Goal: Information Seeking & Learning: Learn about a topic

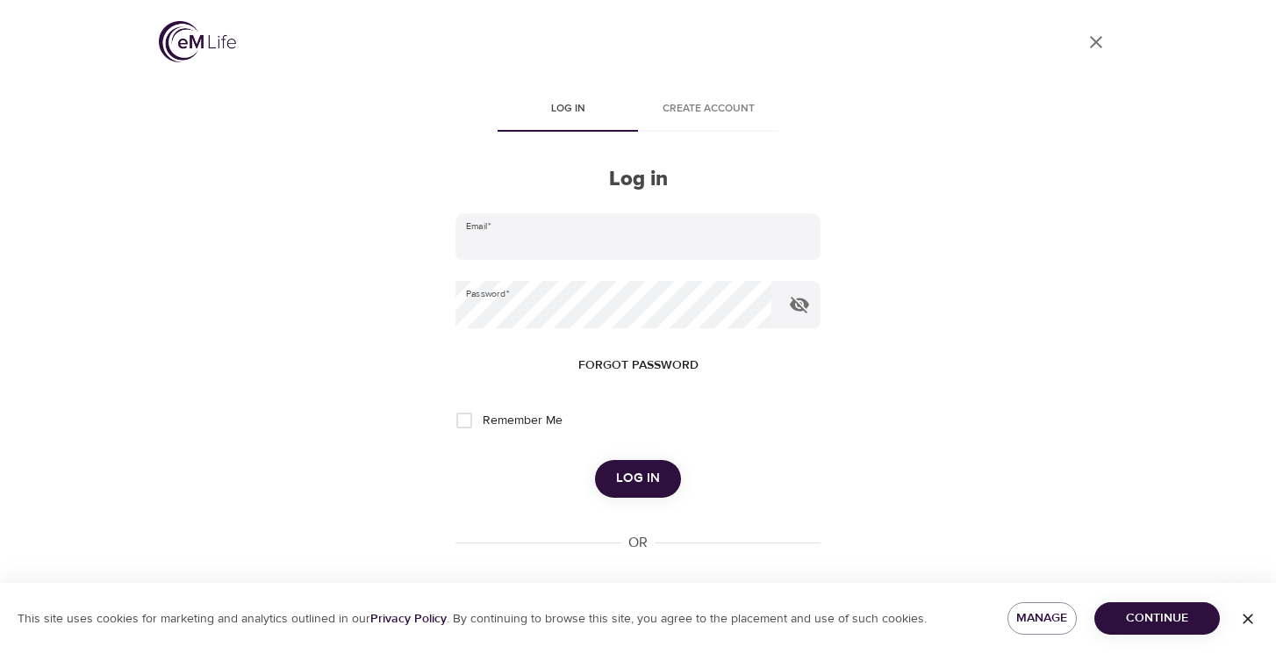
type input "[EMAIL_ADDRESS][DOMAIN_NAME]"
click at [611, 465] on button "Log in" at bounding box center [638, 478] width 86 height 37
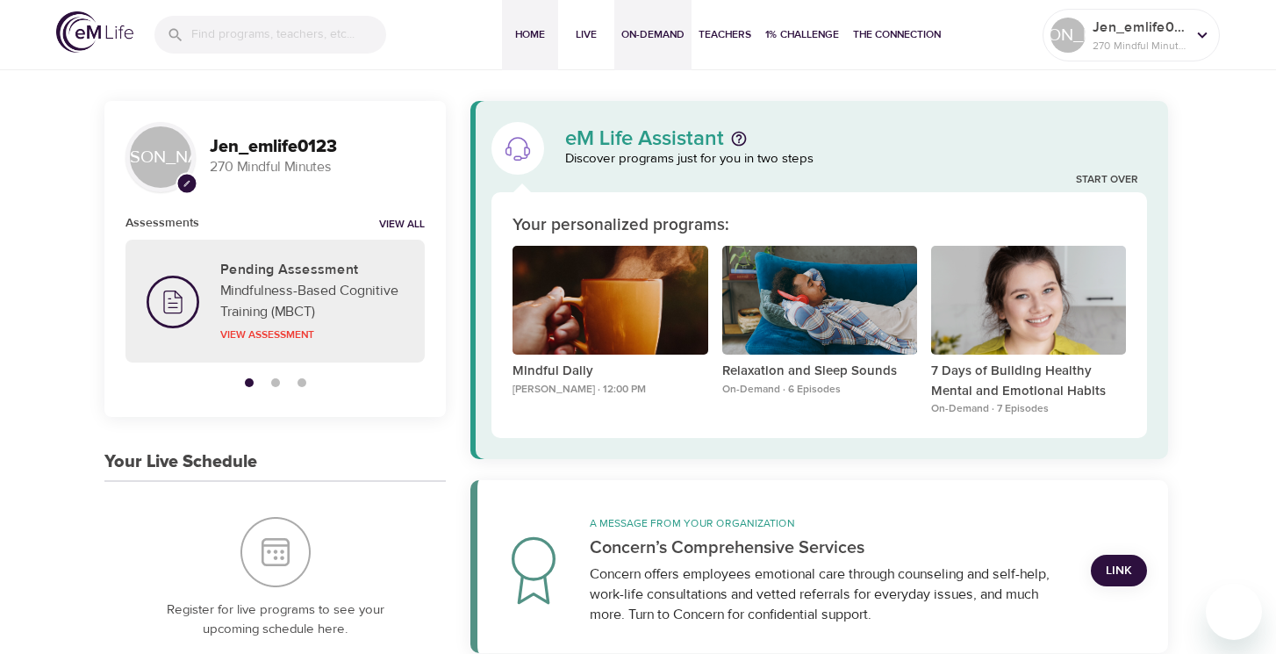
click at [649, 44] on button "On-Demand" at bounding box center [652, 35] width 77 height 70
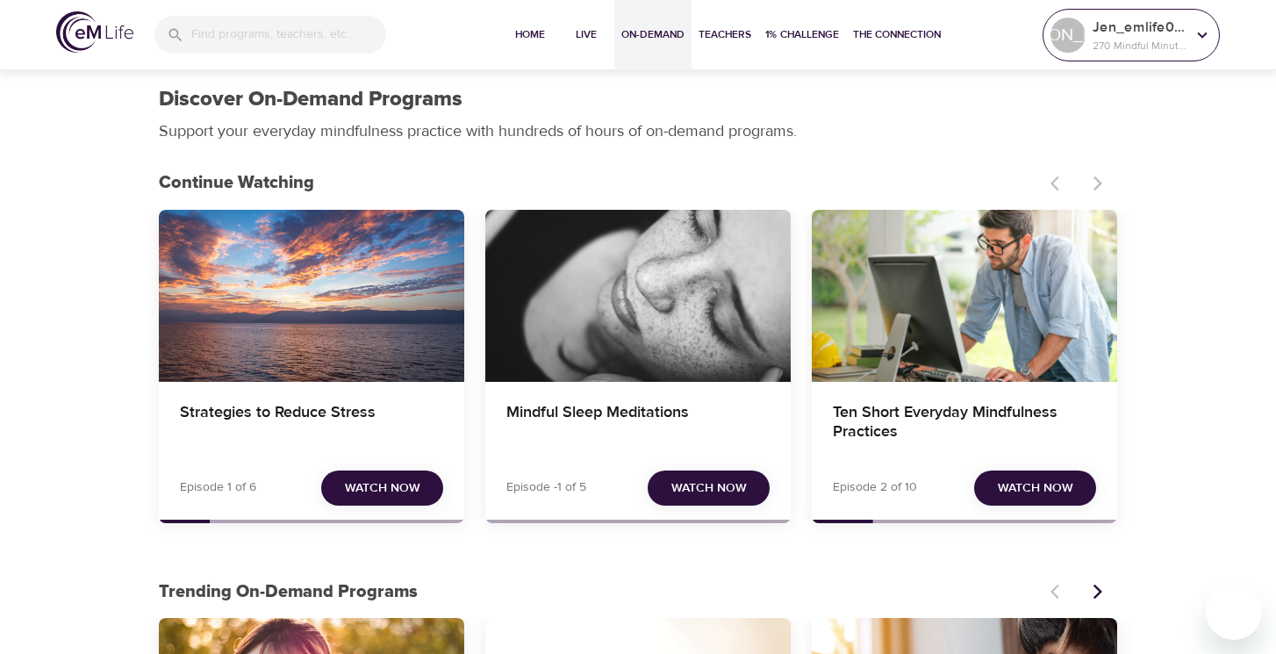
click at [1112, 44] on p "270 Mindful Minutes" at bounding box center [1139, 46] width 93 height 16
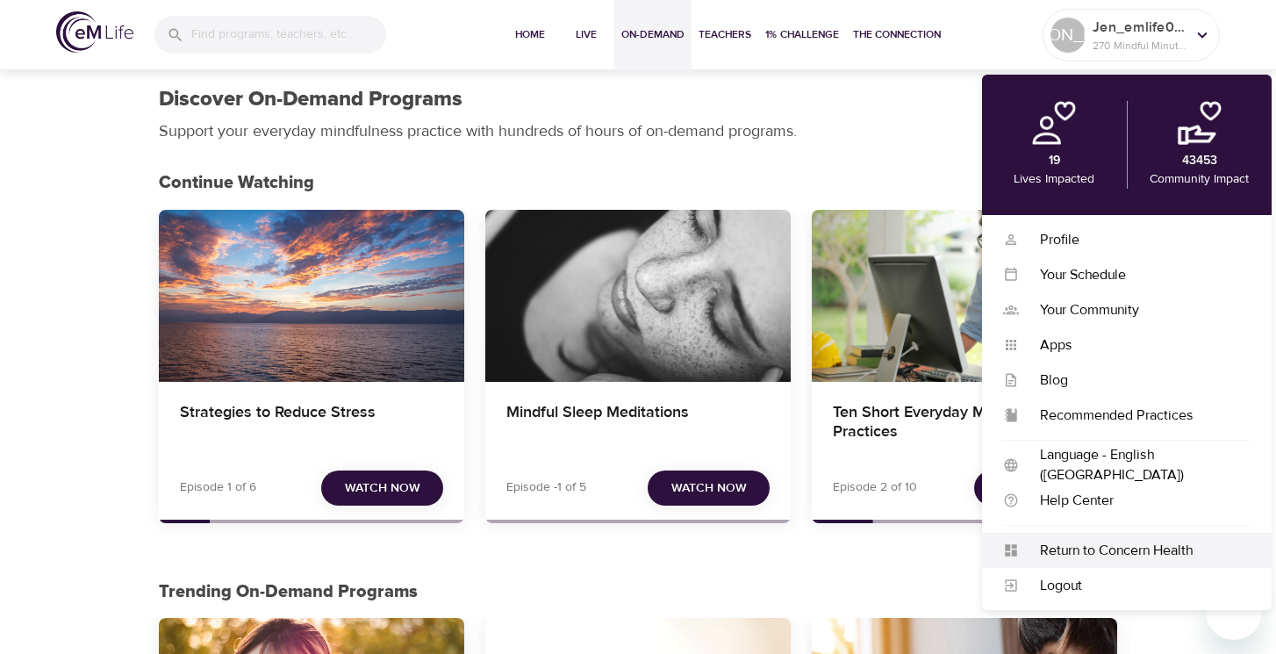
click at [1077, 545] on div "Return to Concern Health" at bounding box center [1135, 551] width 232 height 20
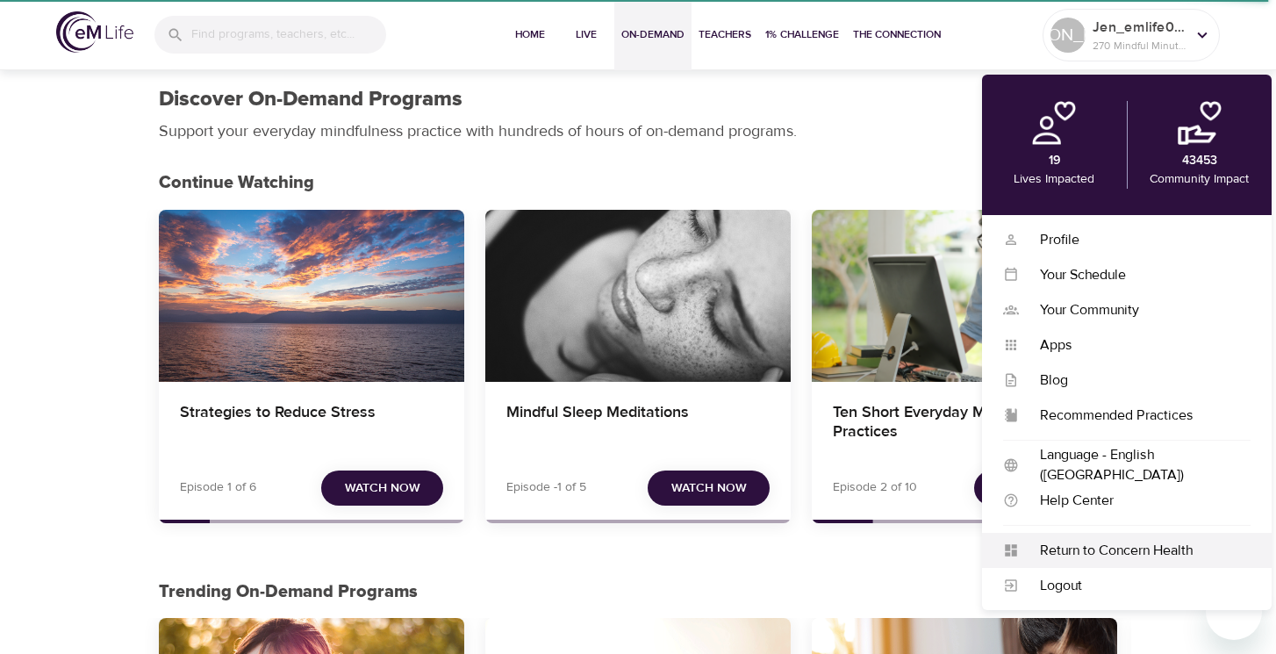
click at [1141, 548] on div "Return to Concern Health" at bounding box center [1135, 551] width 232 height 20
click at [1130, 550] on div "Return to Concern Health" at bounding box center [1135, 551] width 232 height 20
drag, startPoint x: 1130, startPoint y: 551, endPoint x: 1144, endPoint y: 556, distance: 15.8
click at [1130, 550] on div "Return to Concern Health" at bounding box center [1135, 551] width 232 height 20
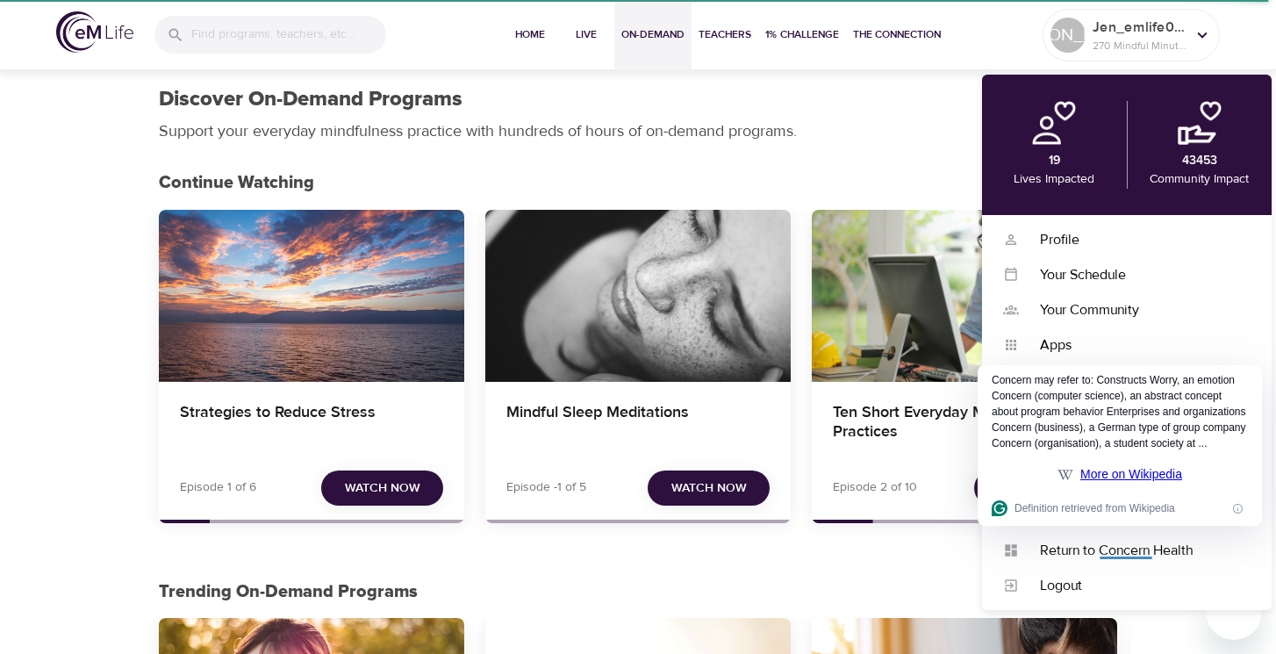
click at [913, 137] on div "Discover On-Demand Programs Support your everyday mindfulness practice with hun…" at bounding box center [637, 114] width 979 height 77
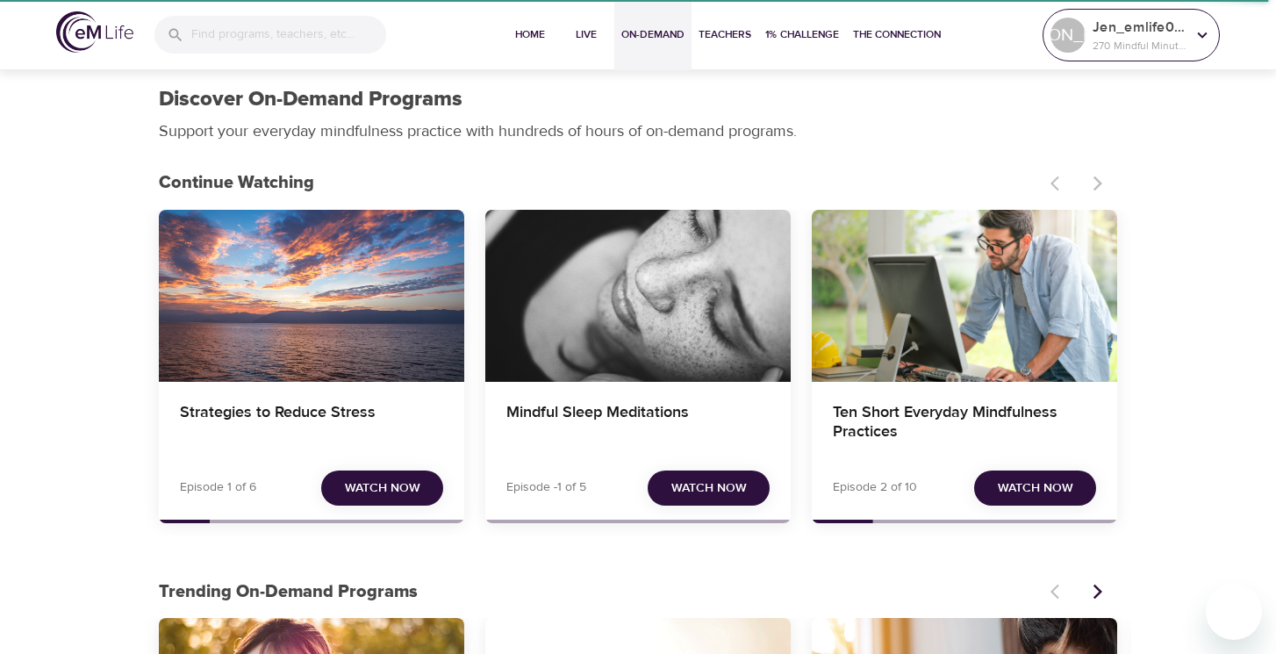
click at [1166, 38] on p "270 Mindful Minutes" at bounding box center [1139, 46] width 93 height 16
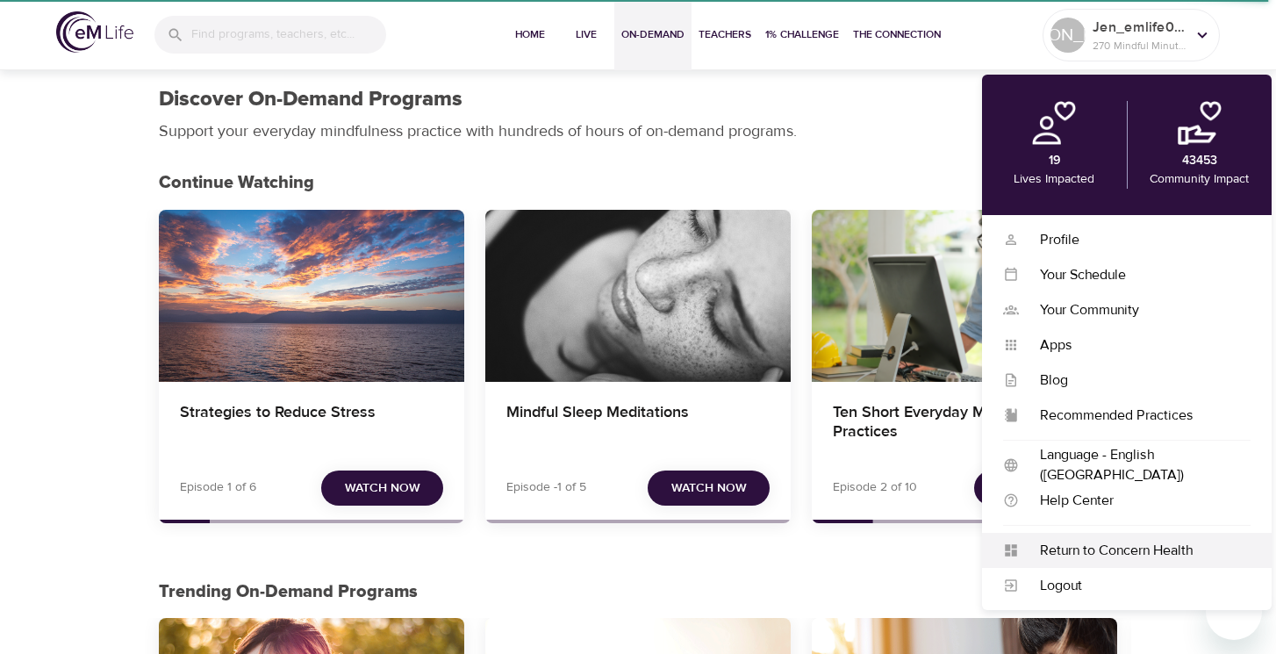
click at [1123, 558] on div "Return to Concern Health" at bounding box center [1135, 551] width 232 height 20
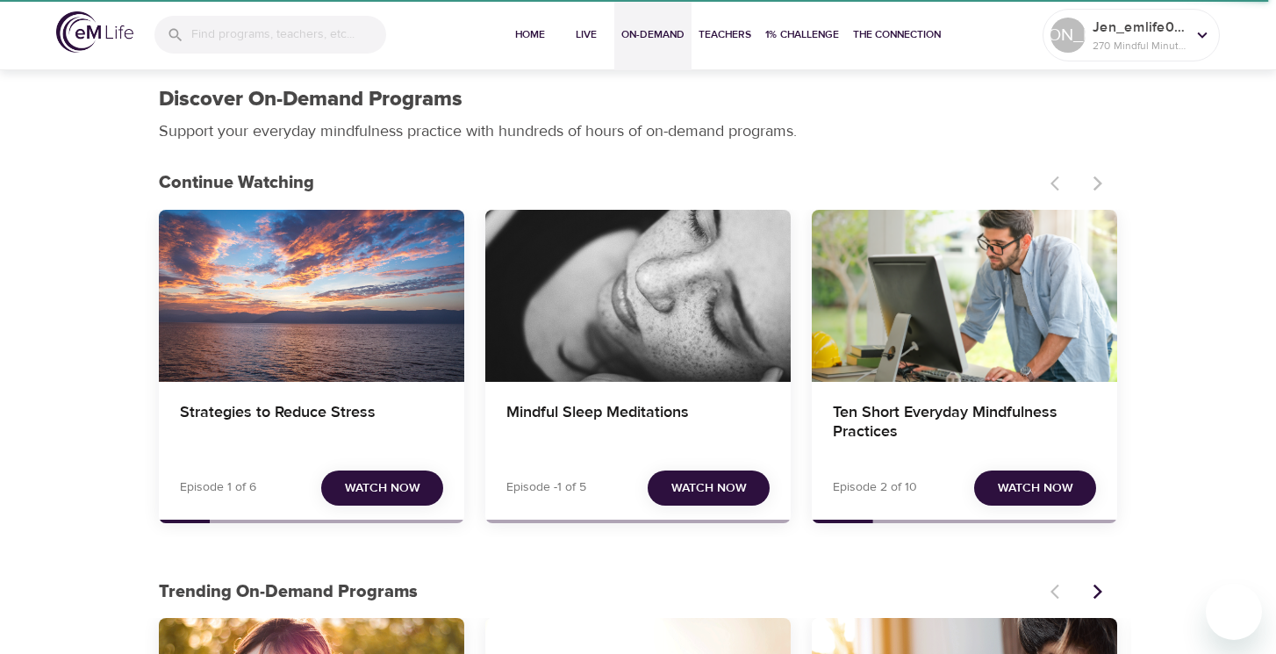
click at [94, 22] on img at bounding box center [94, 31] width 77 height 41
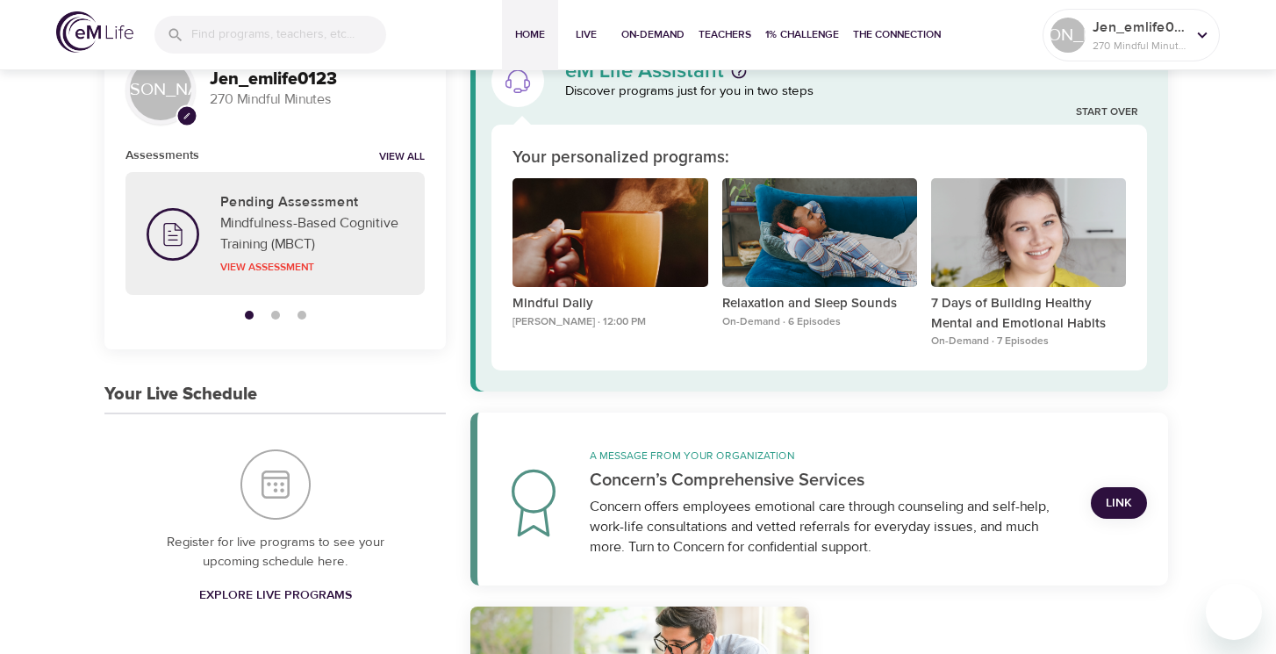
scroll to position [169, 0]
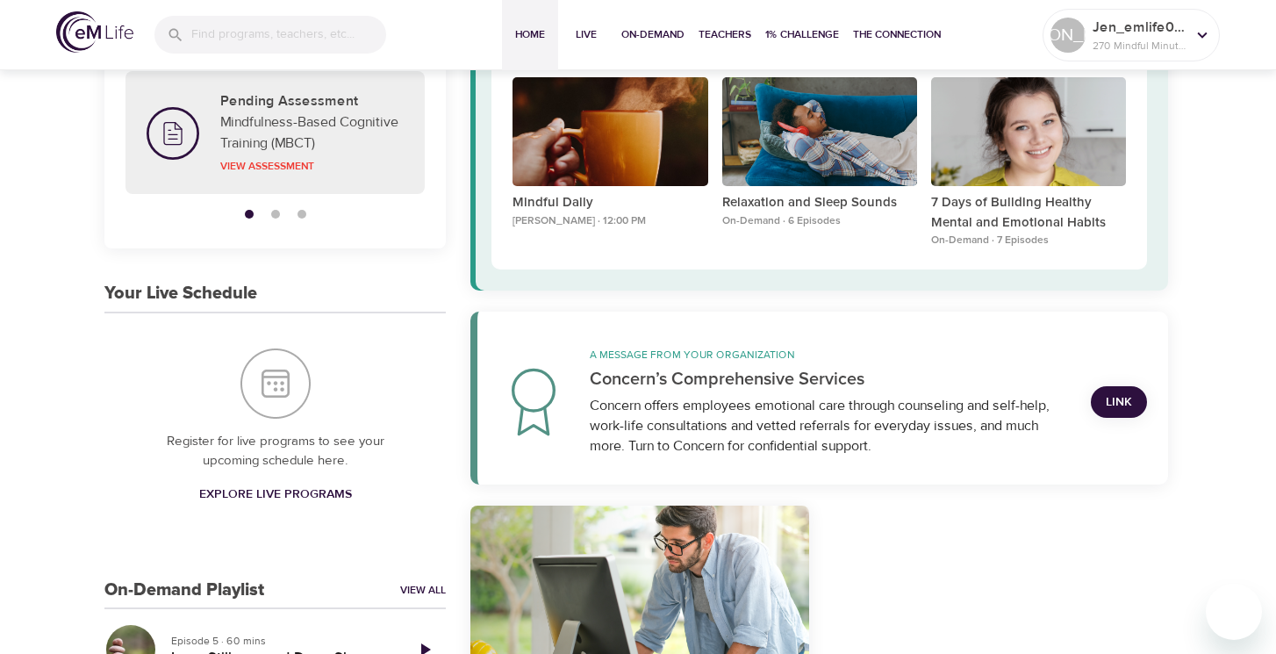
click at [1110, 391] on link "Link" at bounding box center [1119, 402] width 56 height 32
